Goal: Information Seeking & Learning: Learn about a topic

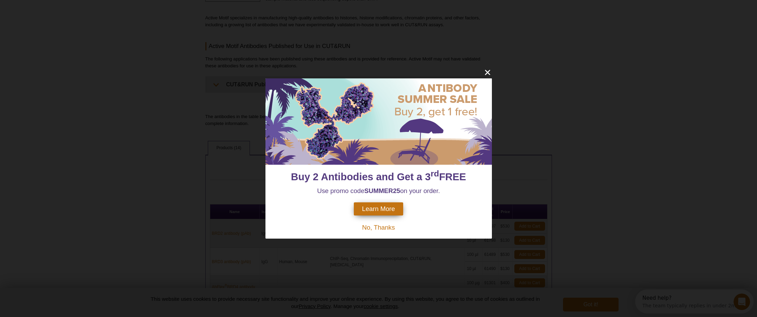
click at [382, 225] on span "No, Thanks" at bounding box center [378, 227] width 33 height 7
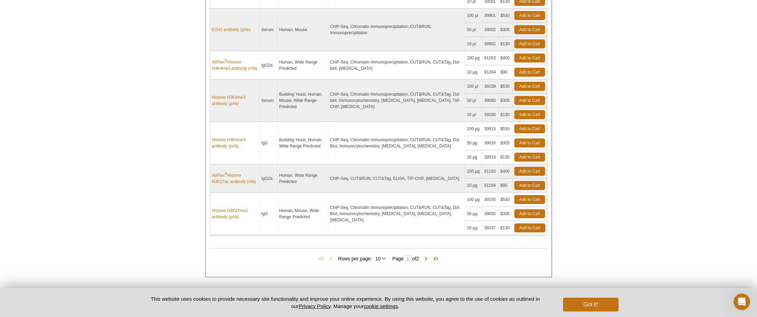
scroll to position [473, 0]
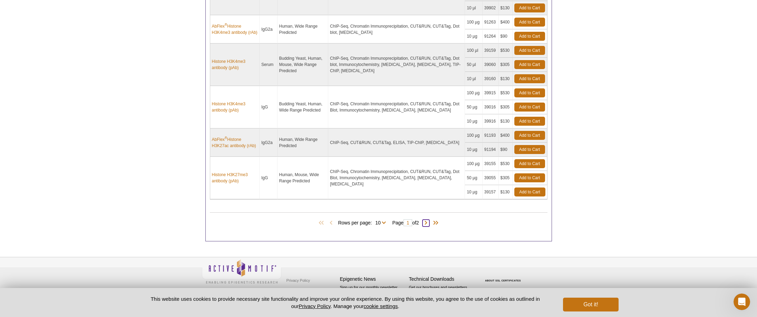
click at [428, 221] on span at bounding box center [425, 223] width 7 height 7
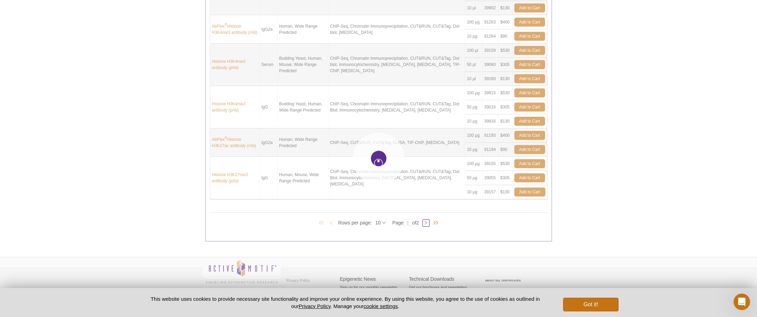
type input "2"
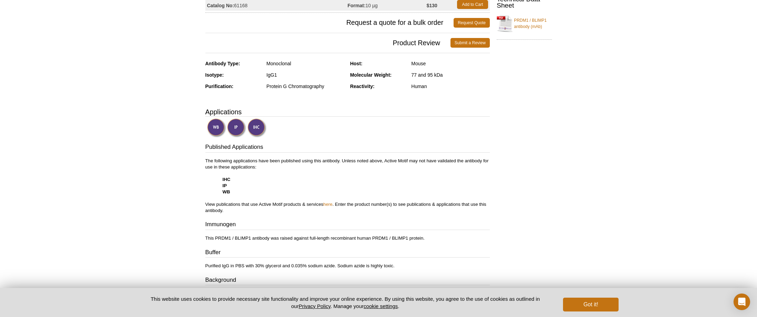
scroll to position [210, 0]
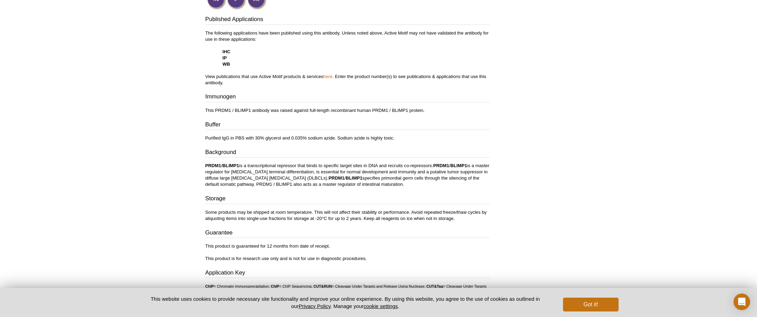
scroll to position [322, 0]
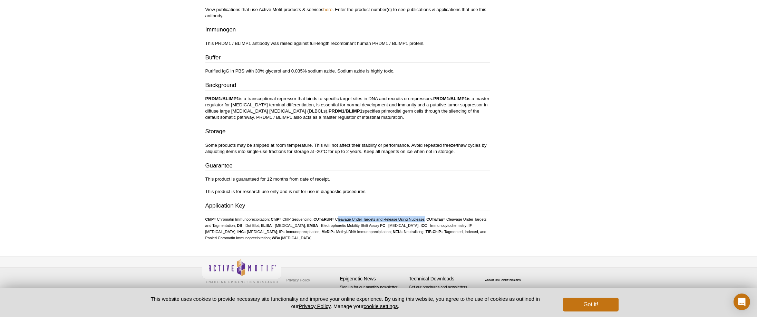
drag, startPoint x: 339, startPoint y: 220, endPoint x: 427, endPoint y: 221, distance: 88.0
click at [425, 221] on li "CUT&RUN = Cleavage Under Targets and Release Using Nuclease;" at bounding box center [369, 219] width 112 height 4
copy li "Cleavage Under Targets and Release Using Nuclease"
